Goal: Information Seeking & Learning: Learn about a topic

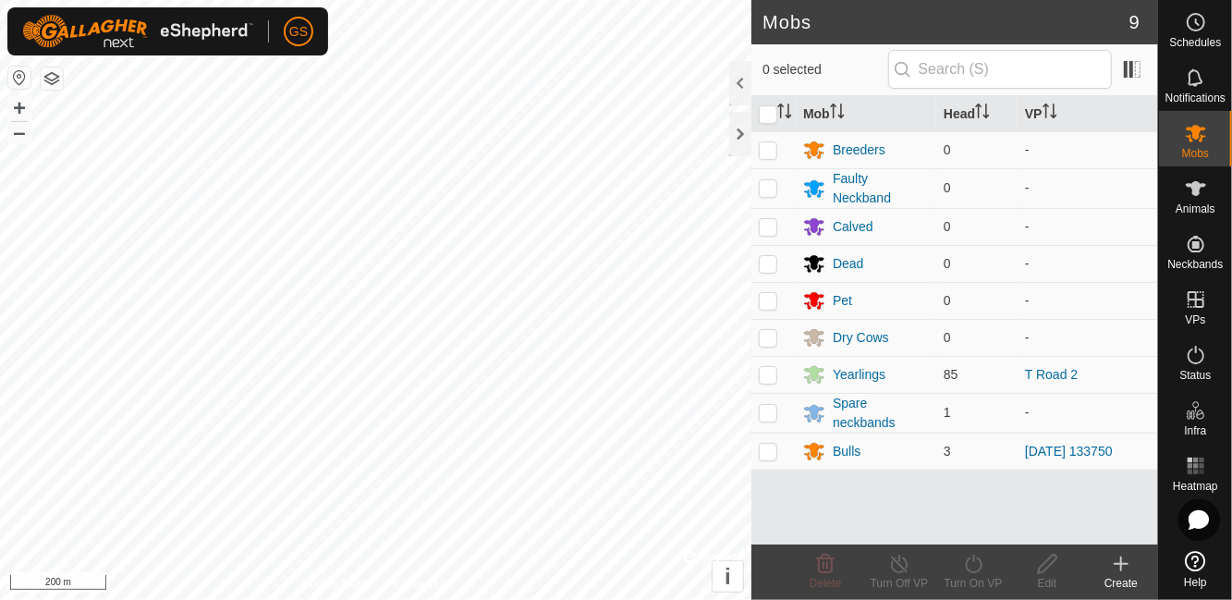
click at [866, 371] on div "Yearlings" at bounding box center [858, 374] width 53 height 19
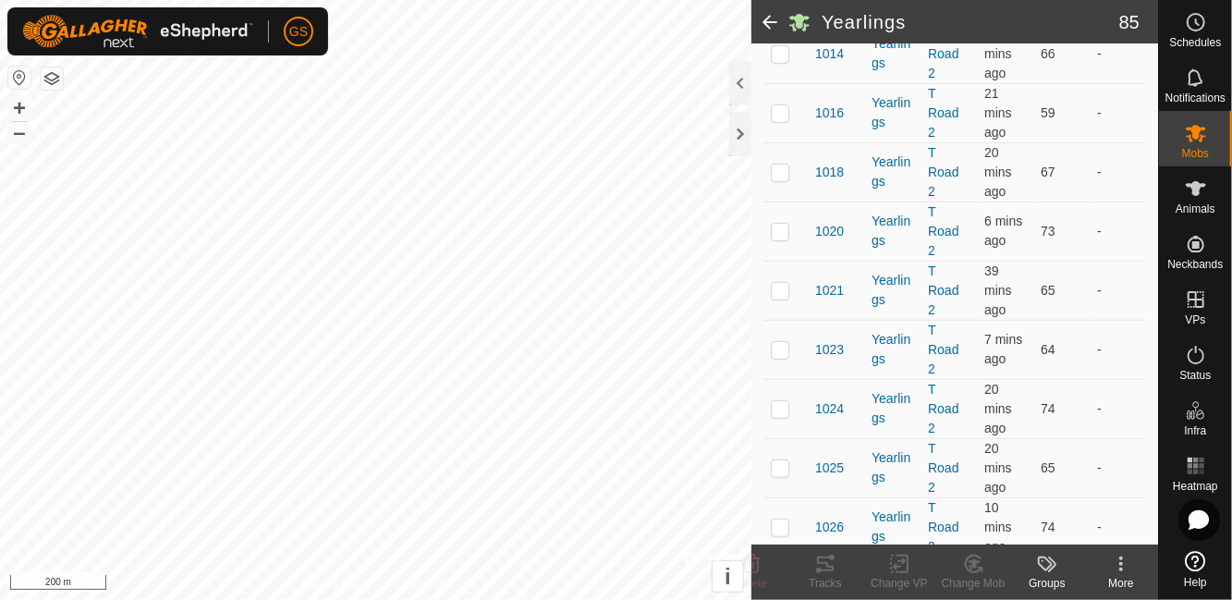
scroll to position [469, 0]
click at [1052, 460] on span "65" at bounding box center [1047, 467] width 15 height 15
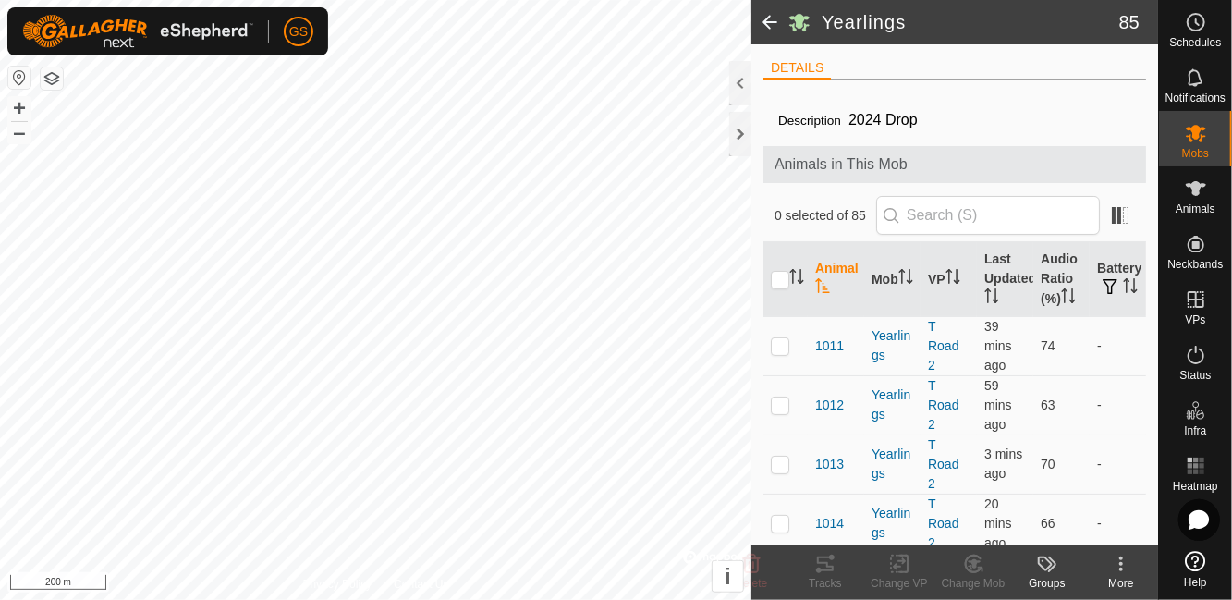
click at [1063, 284] on th "Audio Ratio (%)" at bounding box center [1061, 279] width 56 height 75
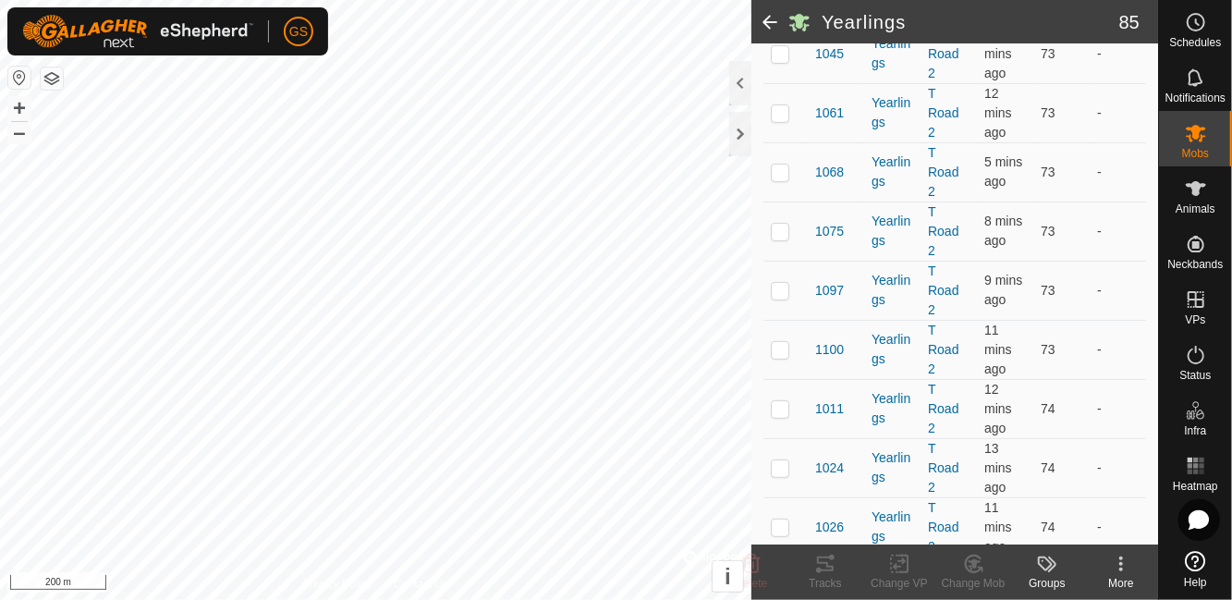
scroll to position [4054, 0]
